Goal: Information Seeking & Learning: Find specific fact

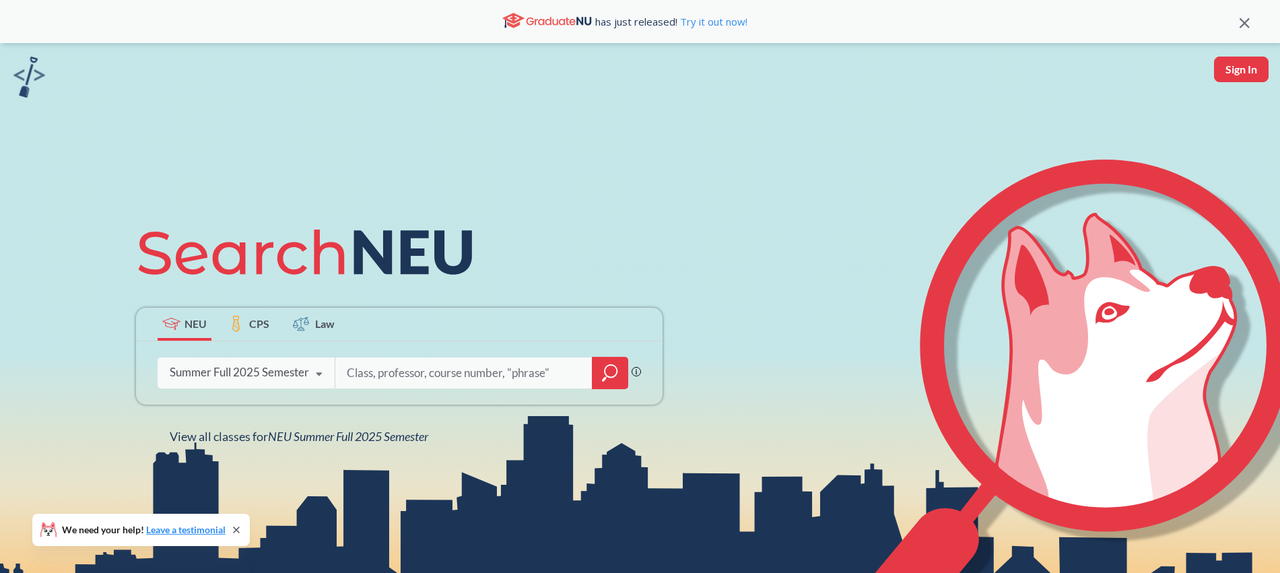
click at [426, 373] on input "search" at bounding box center [463, 373] width 237 height 28
type input "[PERSON_NAME]"
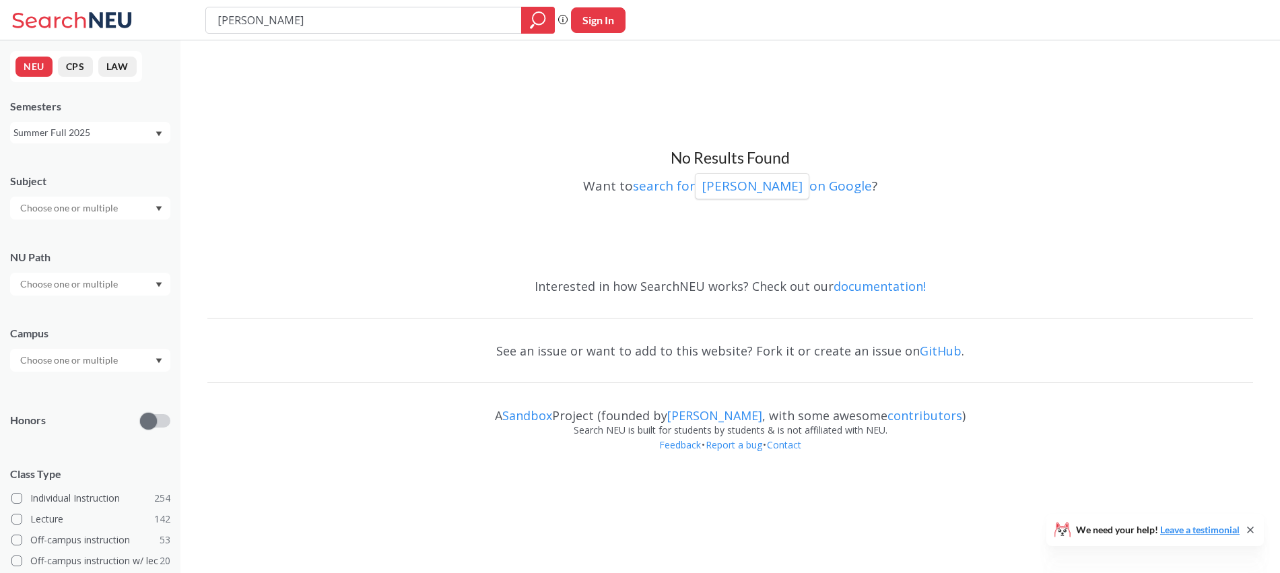
click at [247, 18] on input "[PERSON_NAME]" at bounding box center [364, 20] width 296 height 23
click at [532, 22] on icon "magnifying glass" at bounding box center [538, 20] width 16 height 19
click at [251, 19] on input "[PERSON_NAME]" at bounding box center [364, 20] width 296 height 23
click at [255, 20] on input "[PERSON_NAME]" at bounding box center [364, 20] width 296 height 23
type input "[PERSON_NAME]"
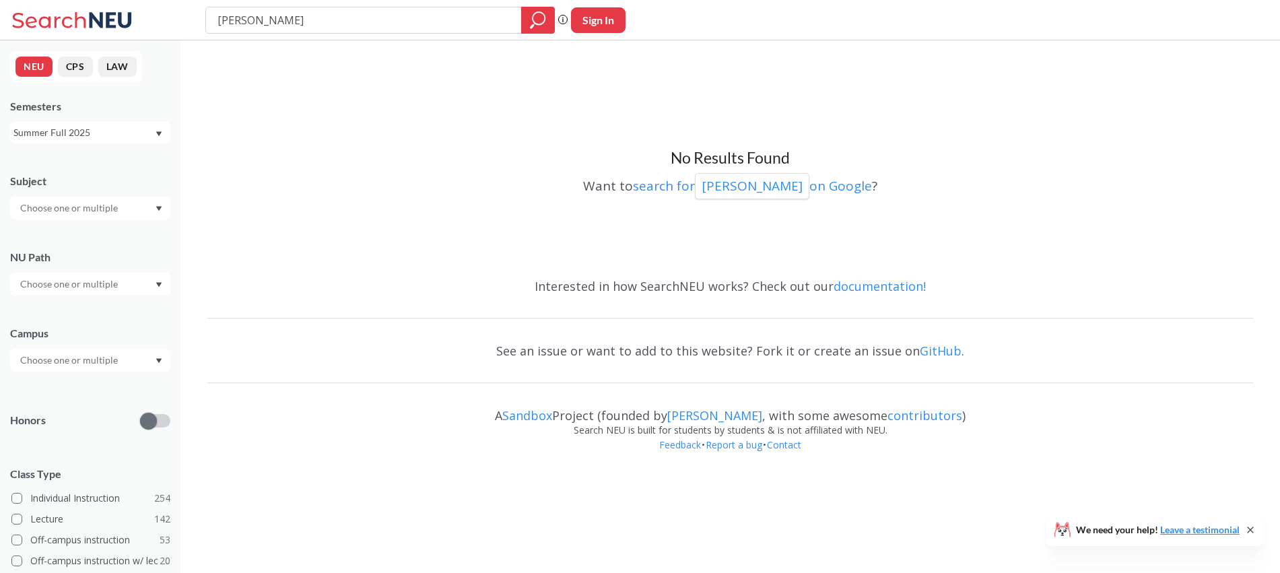
drag, startPoint x: 261, startPoint y: 17, endPoint x: 176, endPoint y: 11, distance: 85.1
click at [172, 11] on div "[PERSON_NAME] search guarantees the exact search appears in the results. Ex. If…" at bounding box center [640, 20] width 1280 height 40
type input "n"
